Goal: Information Seeking & Learning: Learn about a topic

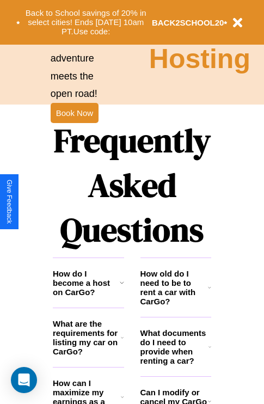
scroll to position [1320, 0]
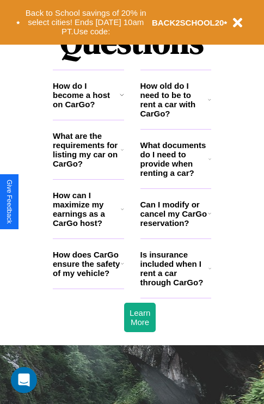
click at [122, 154] on icon at bounding box center [122, 149] width 3 height 9
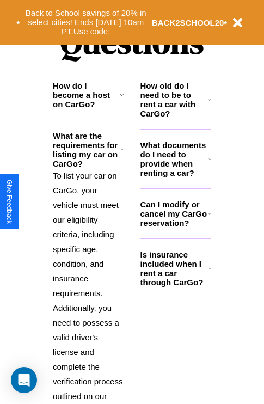
click at [175, 286] on h3 "Is insurance included when I rent a car through CarGo?" at bounding box center [175, 268] width 68 height 37
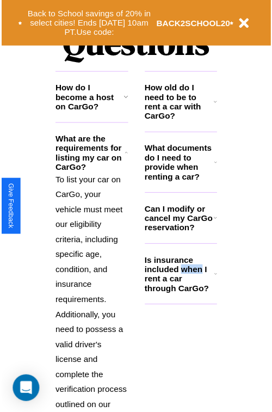
scroll to position [1397, 0]
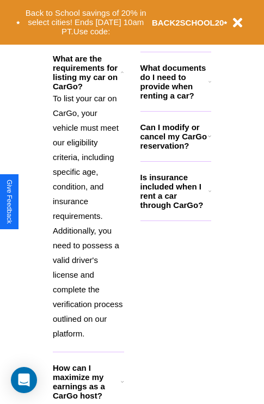
click at [122, 386] on icon at bounding box center [122, 382] width 3 height 9
click at [122, 77] on icon at bounding box center [122, 72] width 3 height 9
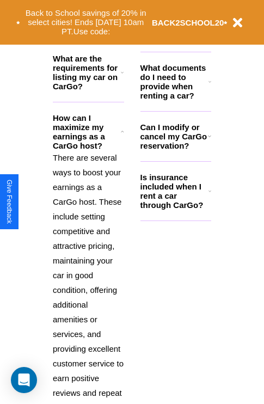
click at [210, 40] on div "Back to School savings of 20% in select cities! Ends [DATE] 10am PT. Use code: …" at bounding box center [132, 22] width 264 height 45
click at [88, 35] on button "Back to School savings of 20% in select cities! Ends [DATE] 10am PT. Use code:" at bounding box center [86, 22] width 132 height 34
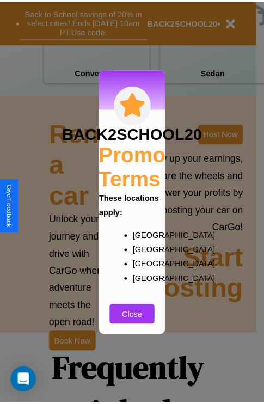
scroll to position [844, 0]
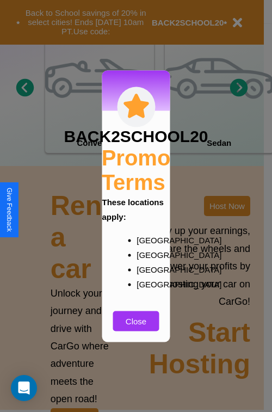
click at [227, 206] on div at bounding box center [136, 206] width 272 height 412
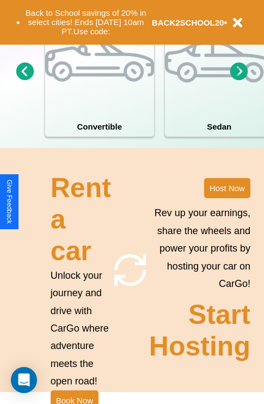
click at [0, 0] on div "Back to School savings of 20% in select cities! Ends [DATE] 10am PT. Use code: …" at bounding box center [132, 22] width 264 height 45
